Goal: Task Accomplishment & Management: Complete application form

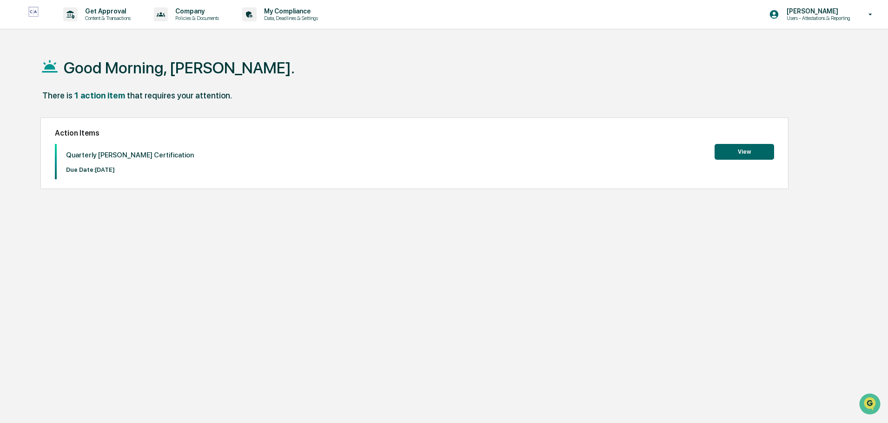
click at [749, 149] on button "View" at bounding box center [743, 152] width 59 height 16
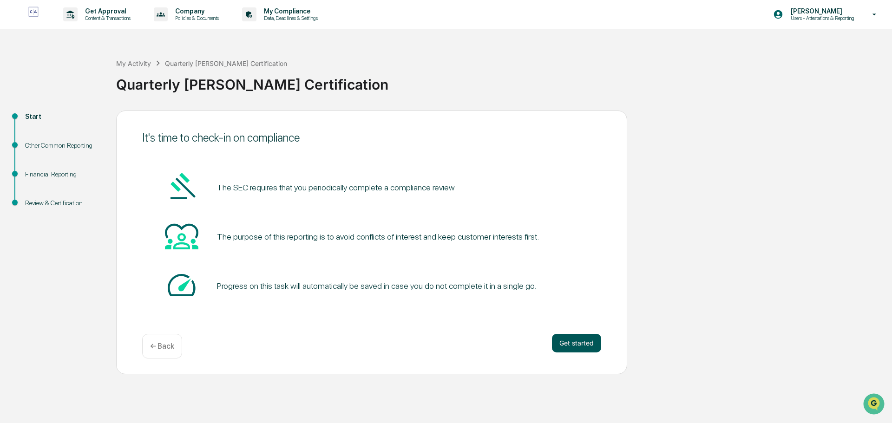
click at [579, 339] on button "Get started" at bounding box center [576, 343] width 49 height 19
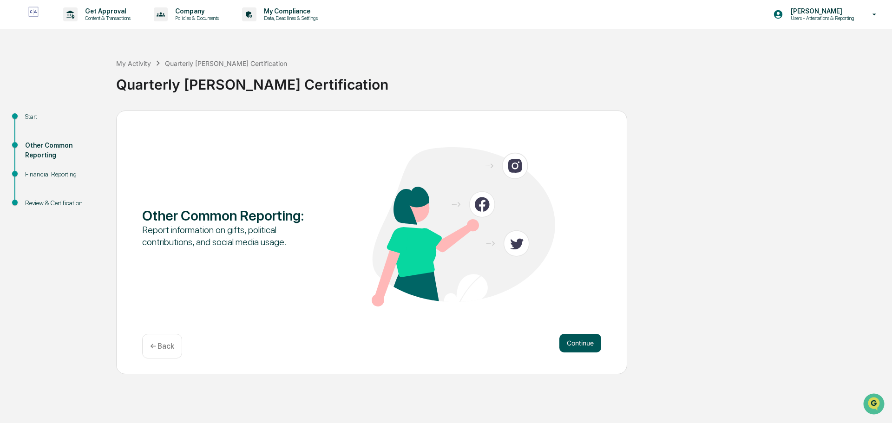
click at [586, 341] on button "Continue" at bounding box center [580, 343] width 42 height 19
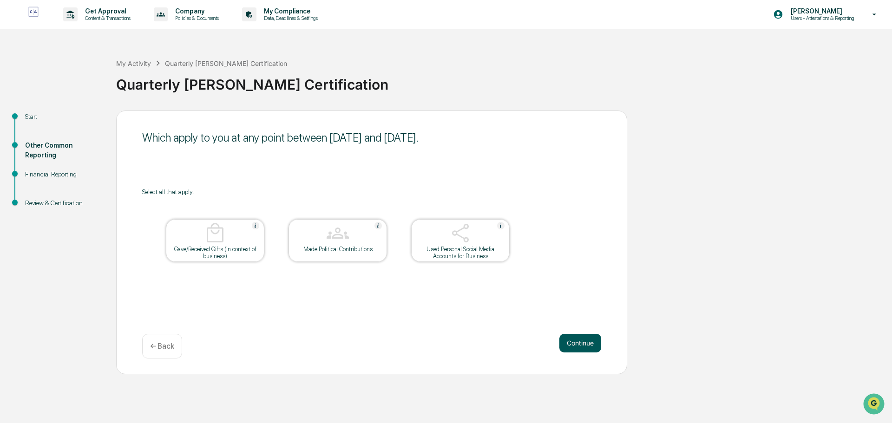
click at [581, 341] on button "Continue" at bounding box center [580, 343] width 42 height 19
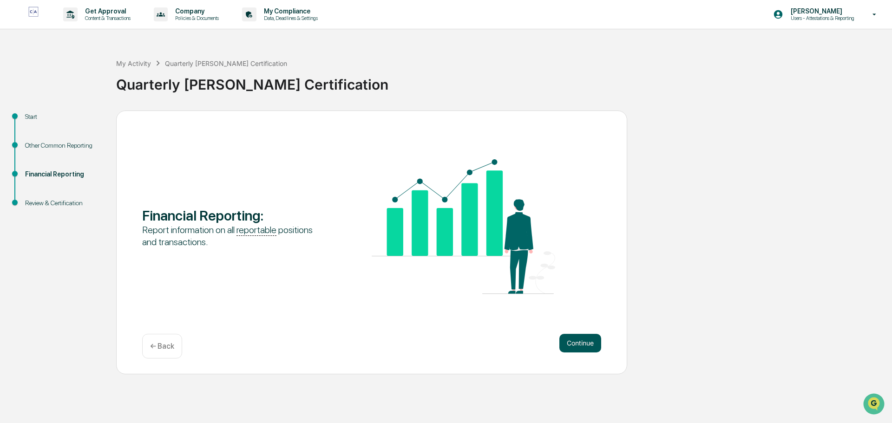
click at [582, 342] on button "Continue" at bounding box center [580, 343] width 42 height 19
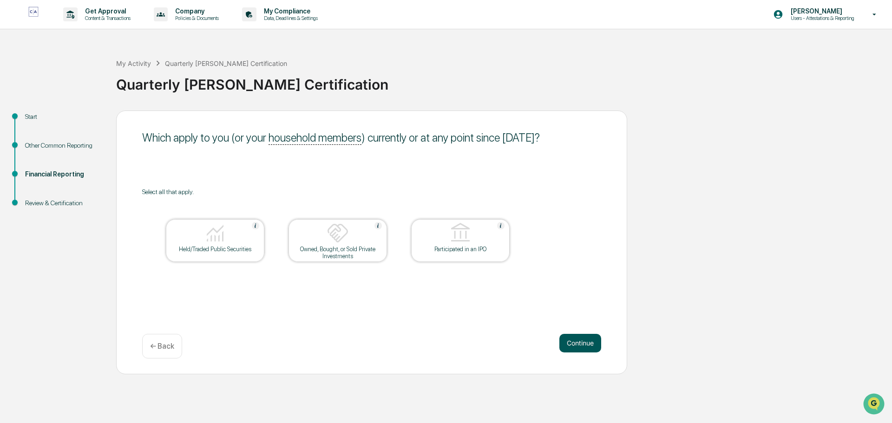
click at [586, 344] on button "Continue" at bounding box center [580, 343] width 42 height 19
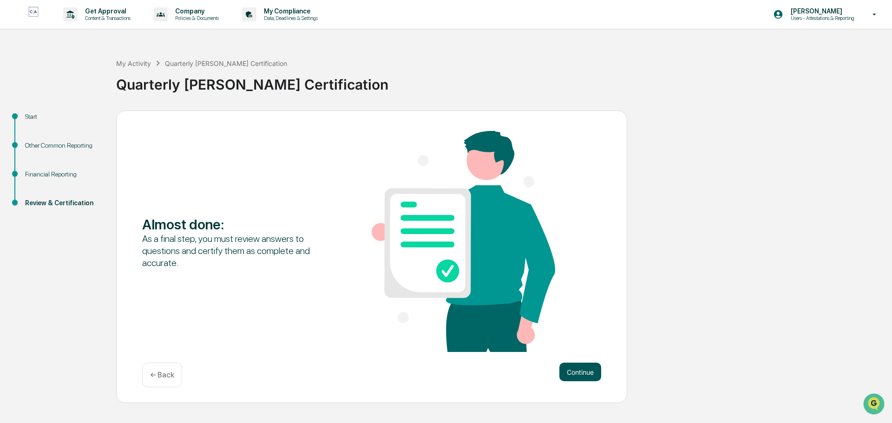
click at [582, 368] on button "Continue" at bounding box center [580, 372] width 42 height 19
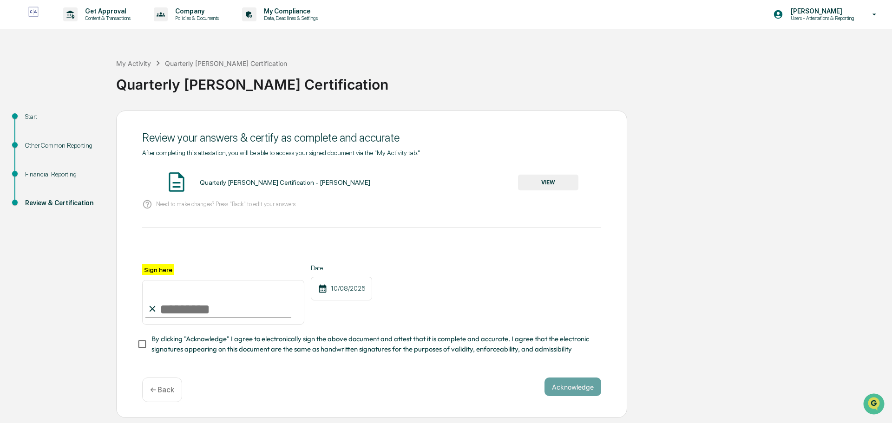
click at [193, 313] on input "Sign here" at bounding box center [223, 302] width 162 height 45
type input "**********"
click at [557, 389] on button "Acknowledge" at bounding box center [573, 387] width 57 height 19
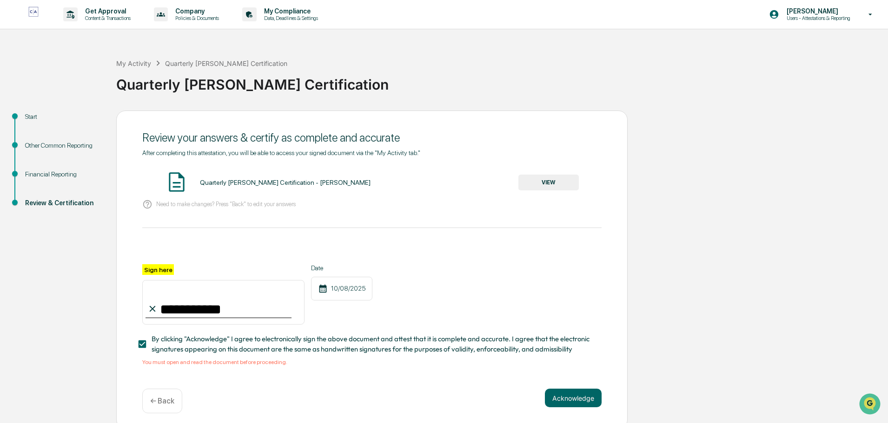
click at [558, 182] on button "VIEW" at bounding box center [548, 183] width 60 height 16
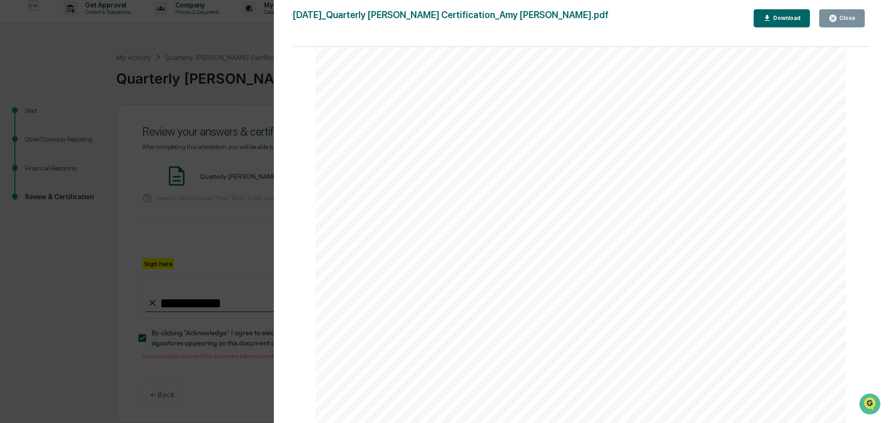
scroll to position [9, 0]
click at [839, 19] on div "Close" at bounding box center [846, 18] width 18 height 7
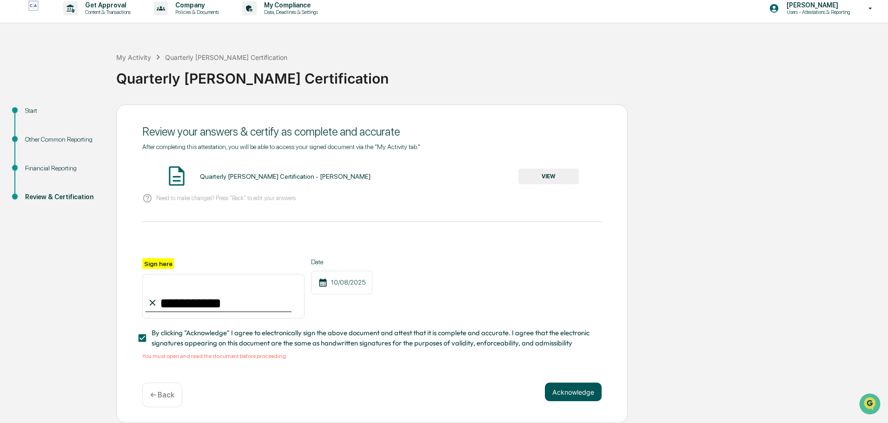
click at [562, 393] on button "Acknowledge" at bounding box center [573, 392] width 57 height 19
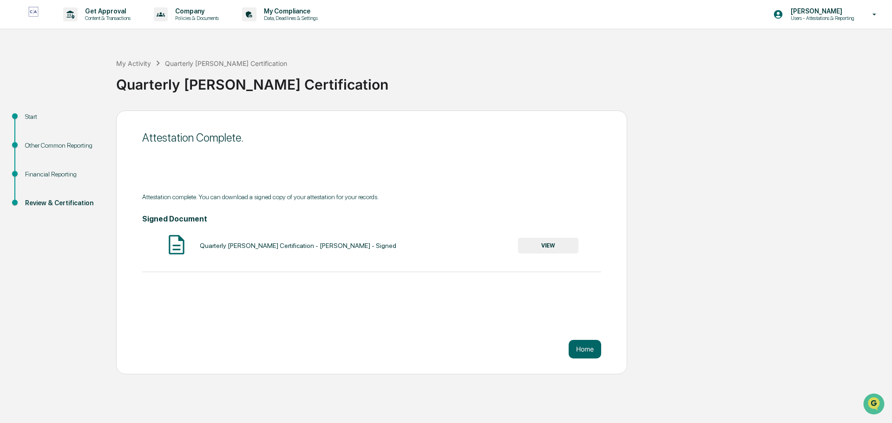
click at [550, 245] on button "VIEW" at bounding box center [548, 246] width 60 height 16
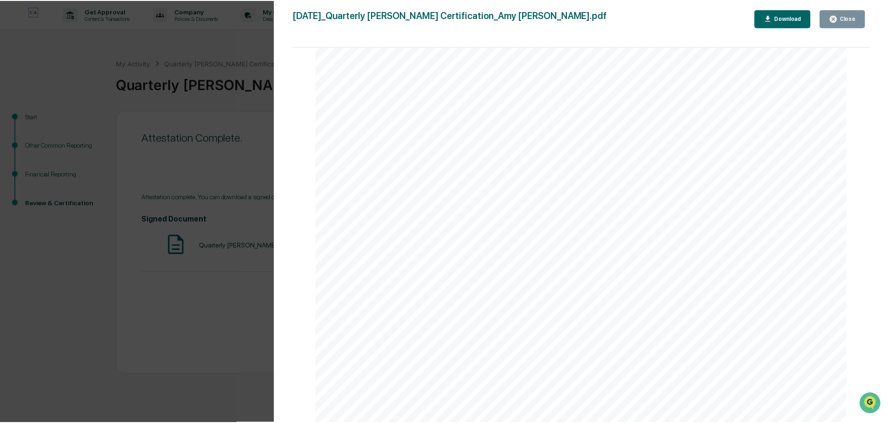
scroll to position [2690, 0]
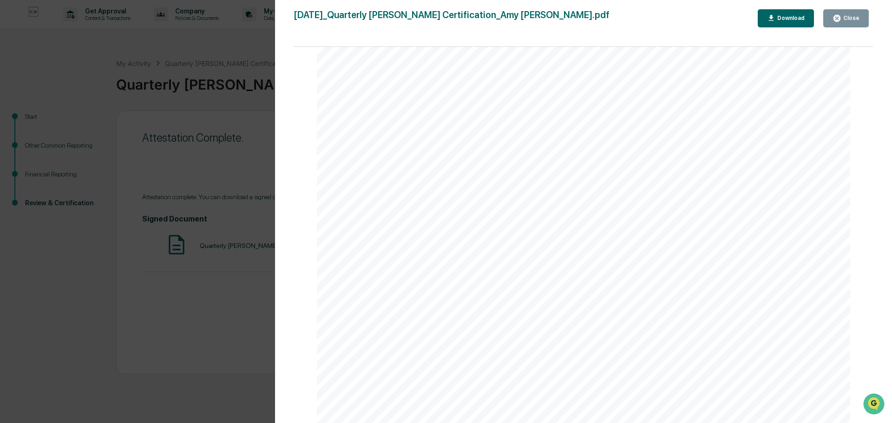
click at [847, 17] on div "Close" at bounding box center [851, 18] width 18 height 7
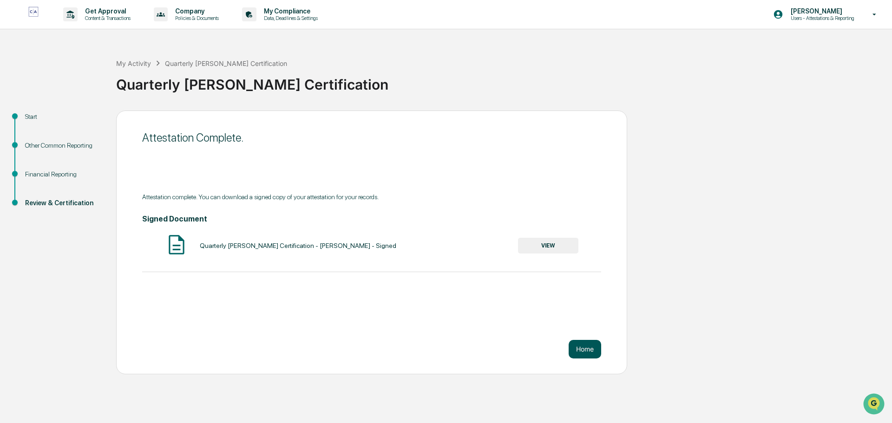
click at [580, 348] on button "Home" at bounding box center [585, 349] width 33 height 19
